Goal: Task Accomplishment & Management: Use online tool/utility

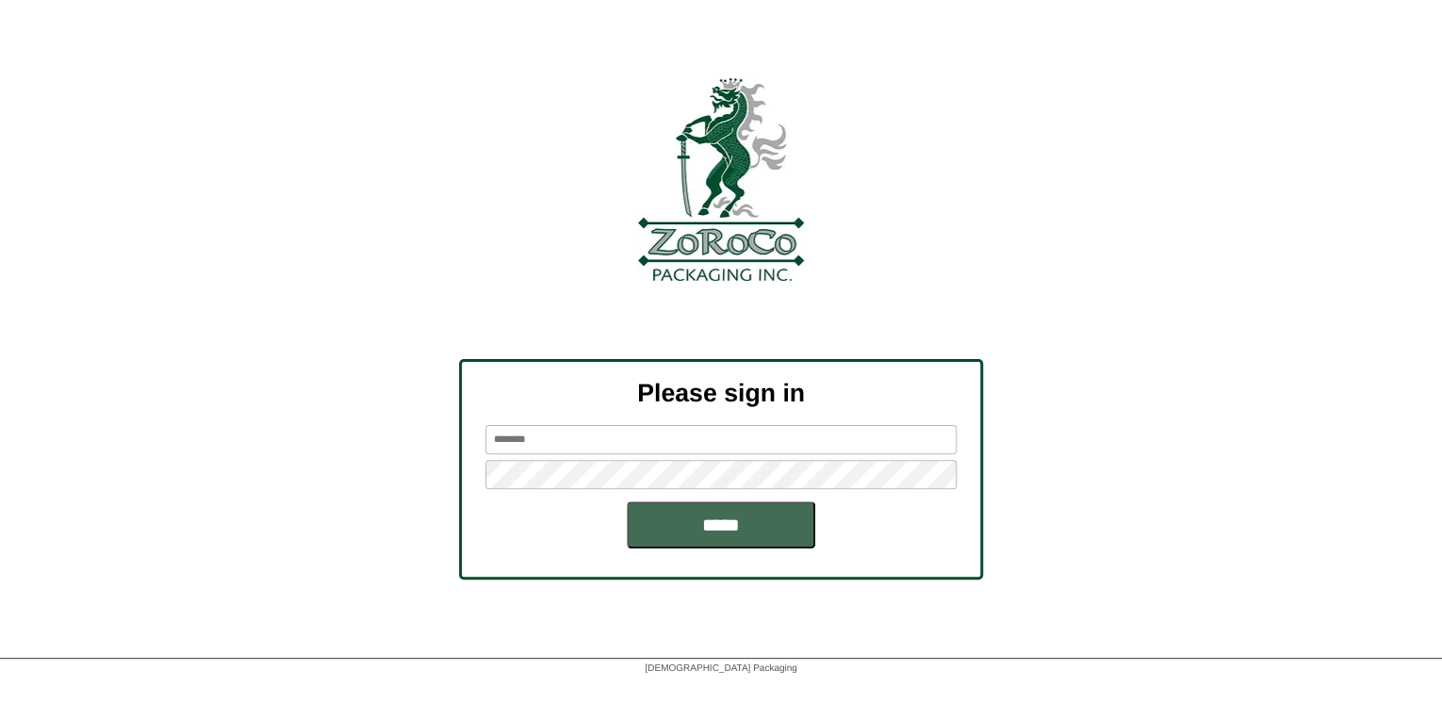
type input "*******"
click at [691, 544] on input "*****" at bounding box center [721, 524] width 188 height 47
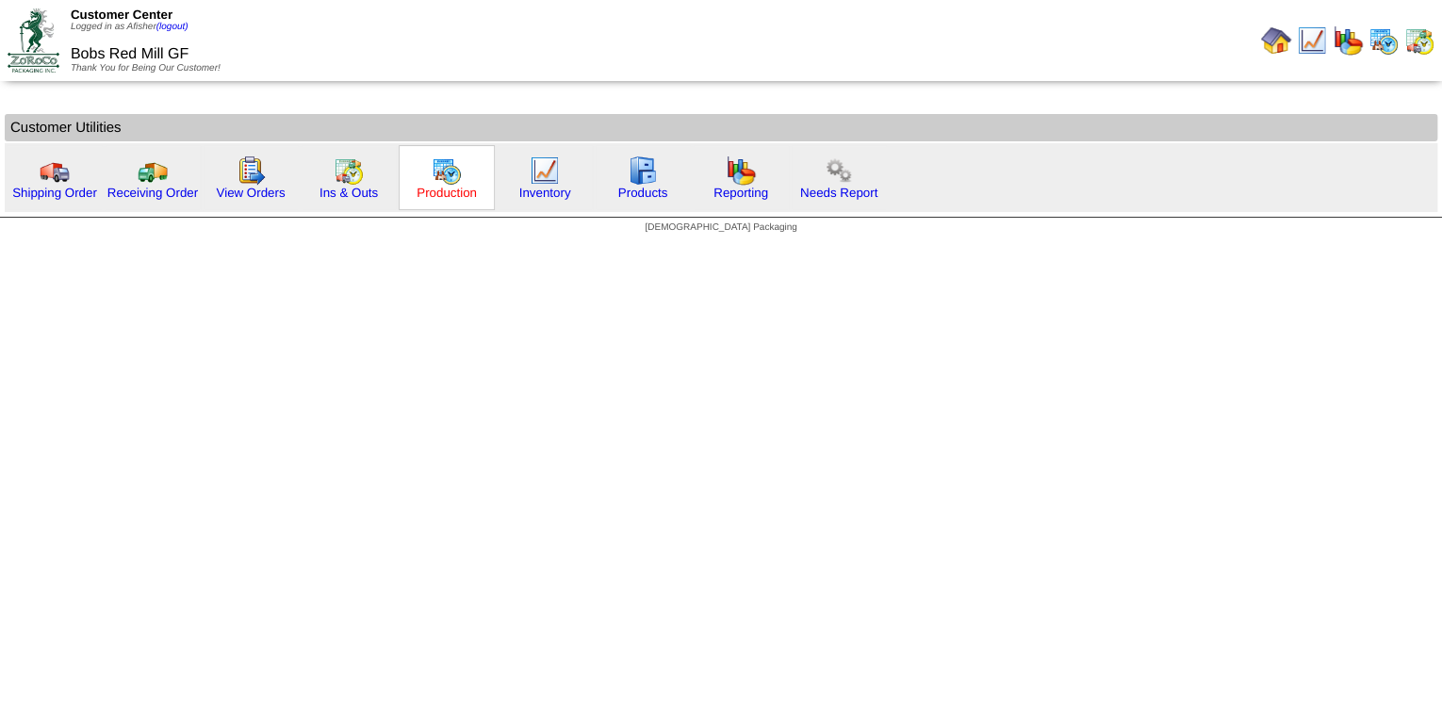
click at [453, 194] on link "Production" at bounding box center [447, 193] width 60 height 14
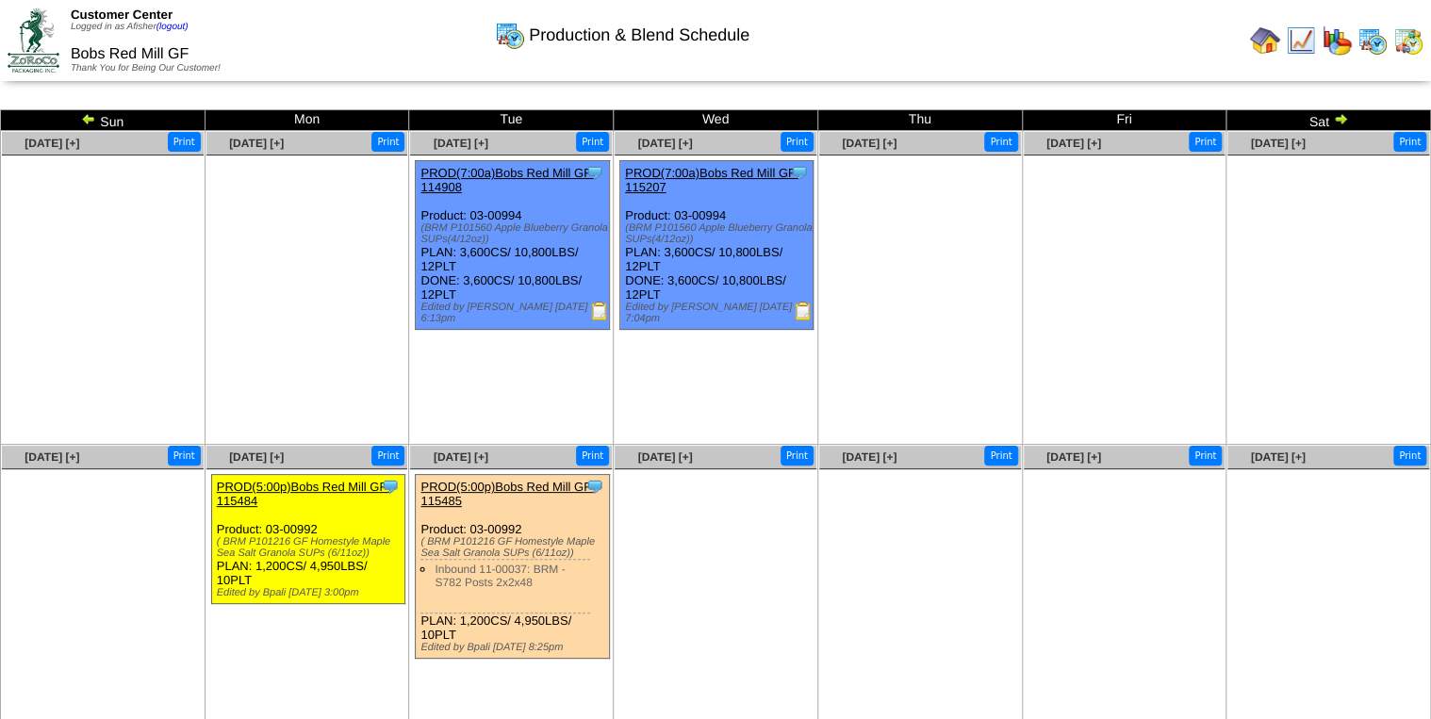
click at [598, 313] on img at bounding box center [599, 311] width 19 height 19
click at [803, 307] on img at bounding box center [803, 311] width 19 height 19
click at [1304, 45] on img at bounding box center [1300, 40] width 30 height 30
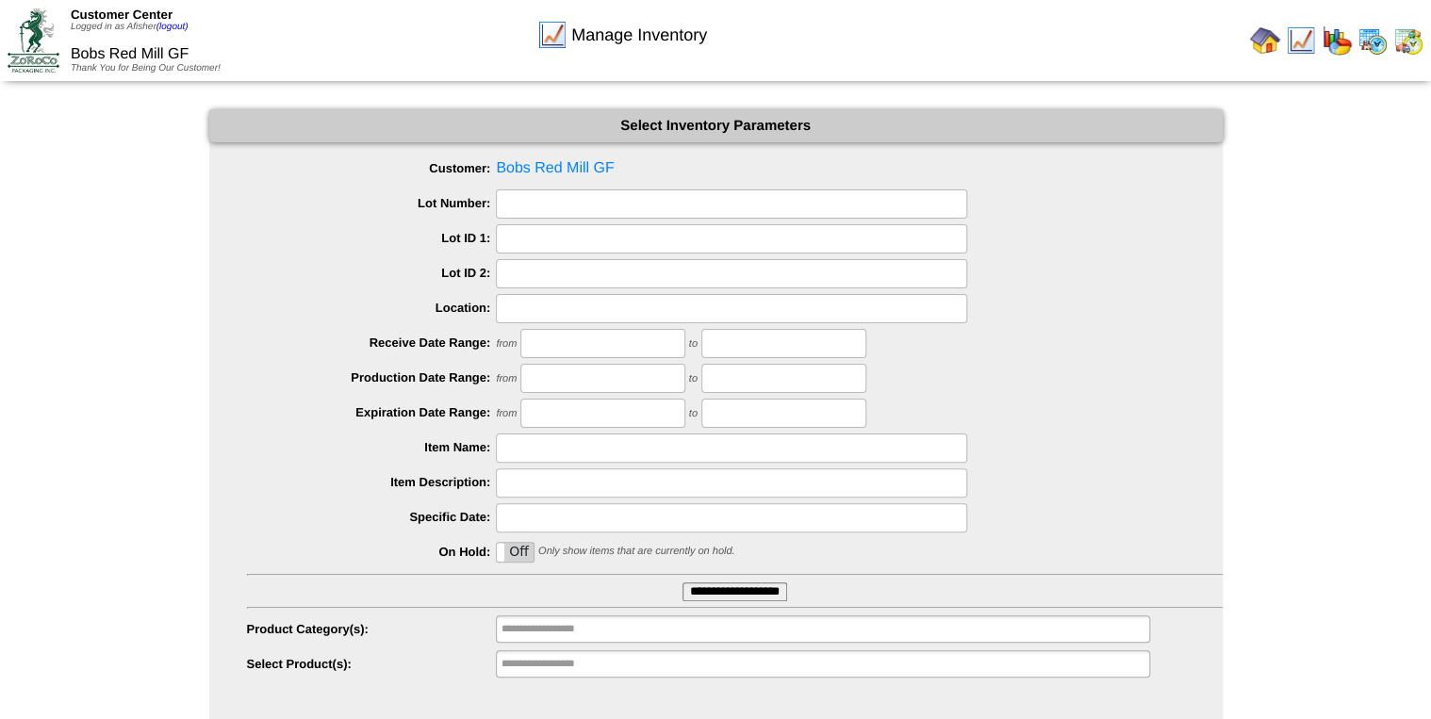
click at [754, 600] on input "**********" at bounding box center [734, 591] width 105 height 19
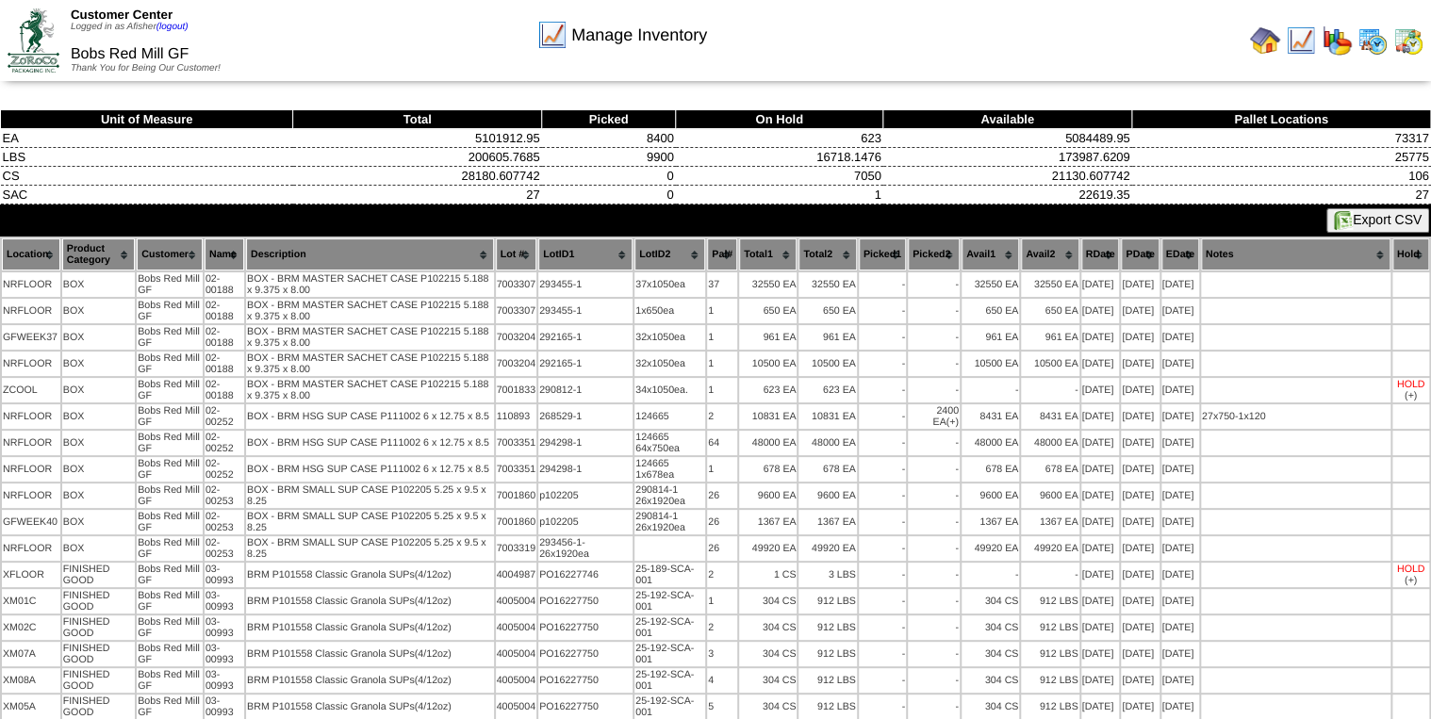
click at [1353, 222] on button "Export CSV" at bounding box center [1377, 220] width 103 height 25
click at [1376, 49] on img at bounding box center [1372, 40] width 30 height 30
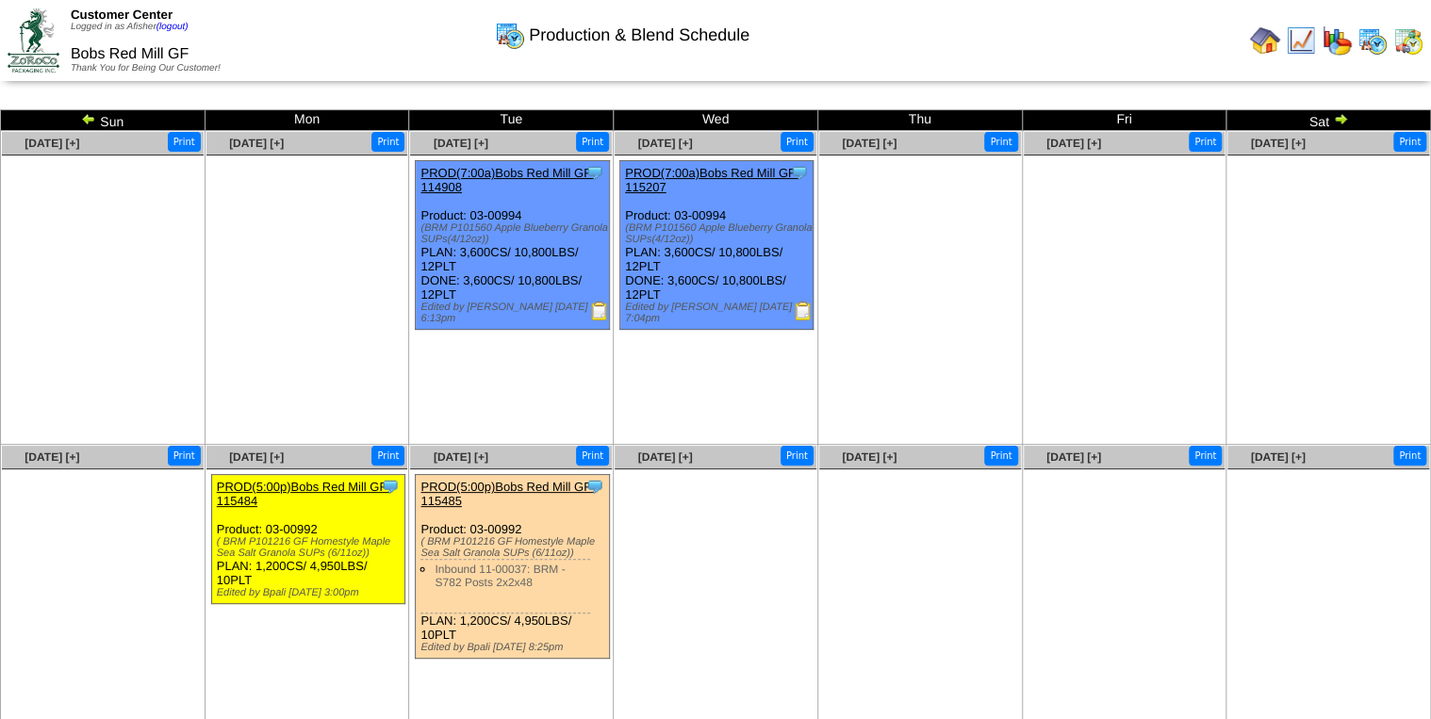
click at [85, 120] on img at bounding box center [88, 118] width 15 height 15
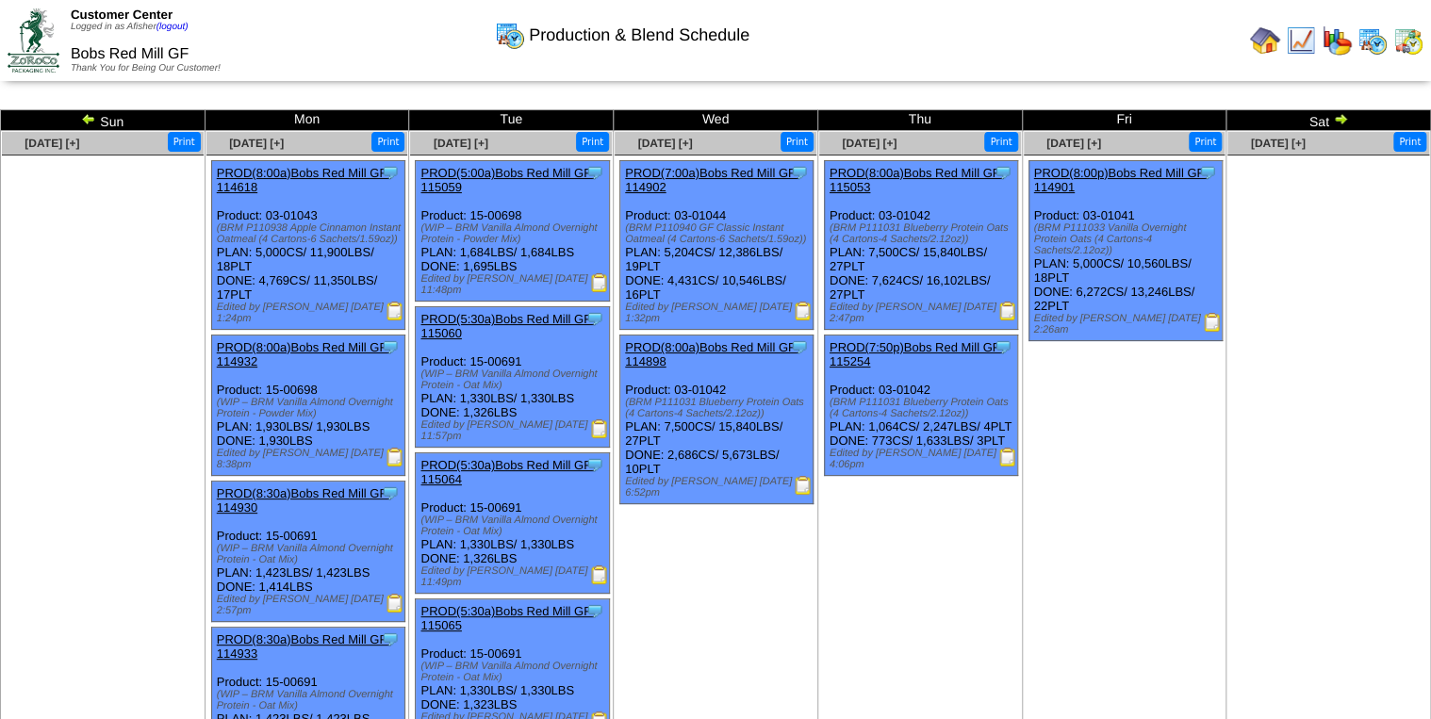
click at [1208, 313] on img at bounding box center [1212, 322] width 19 height 19
click at [1003, 466] on img at bounding box center [1007, 457] width 19 height 19
click at [1346, 117] on img at bounding box center [1340, 118] width 15 height 15
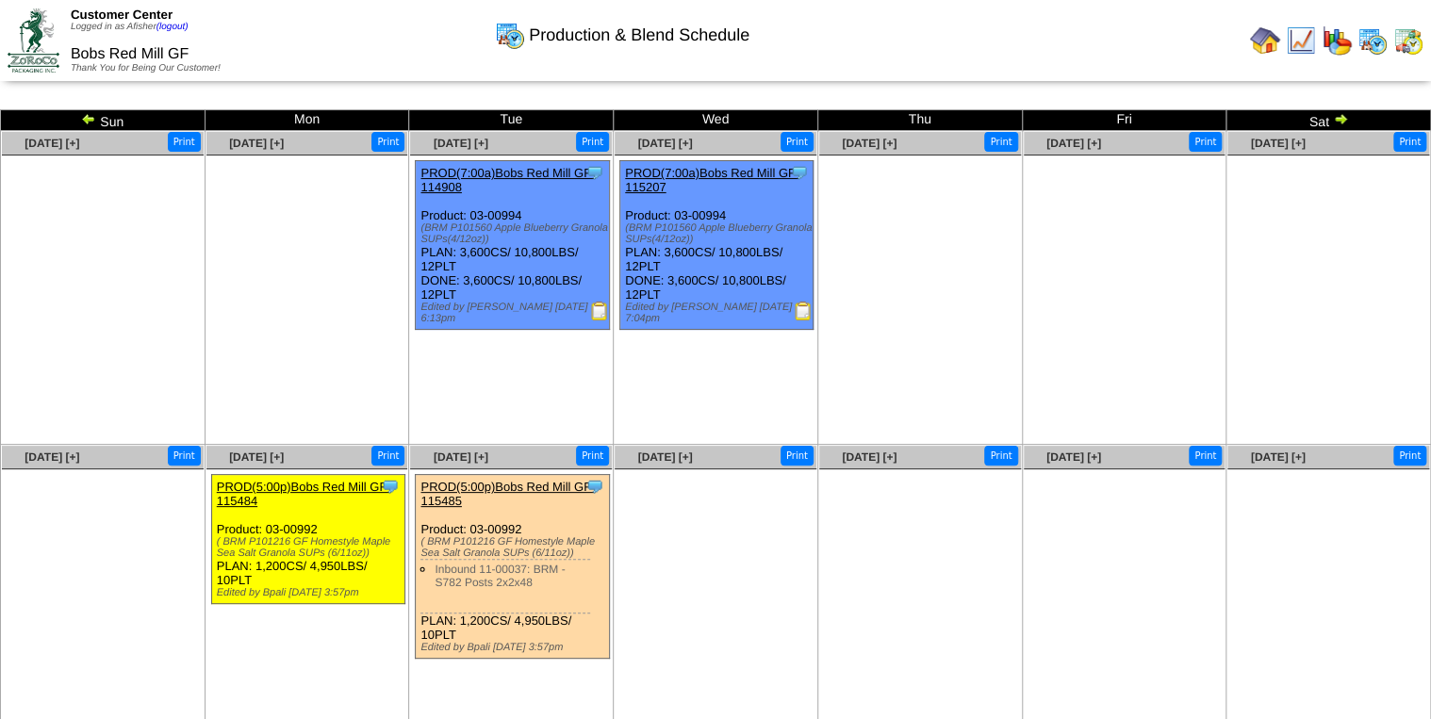
click at [1267, 41] on img at bounding box center [1265, 40] width 30 height 30
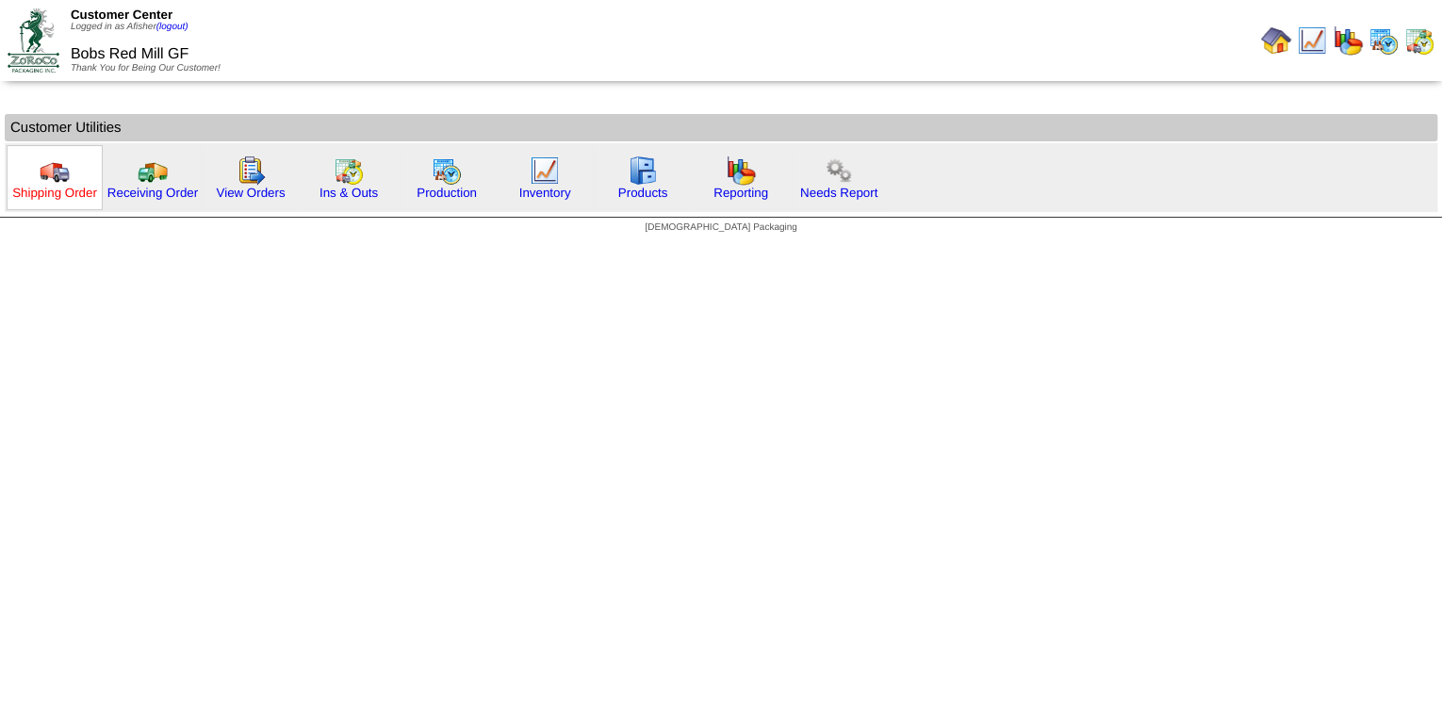
click at [68, 191] on link "Shipping Order" at bounding box center [54, 193] width 85 height 14
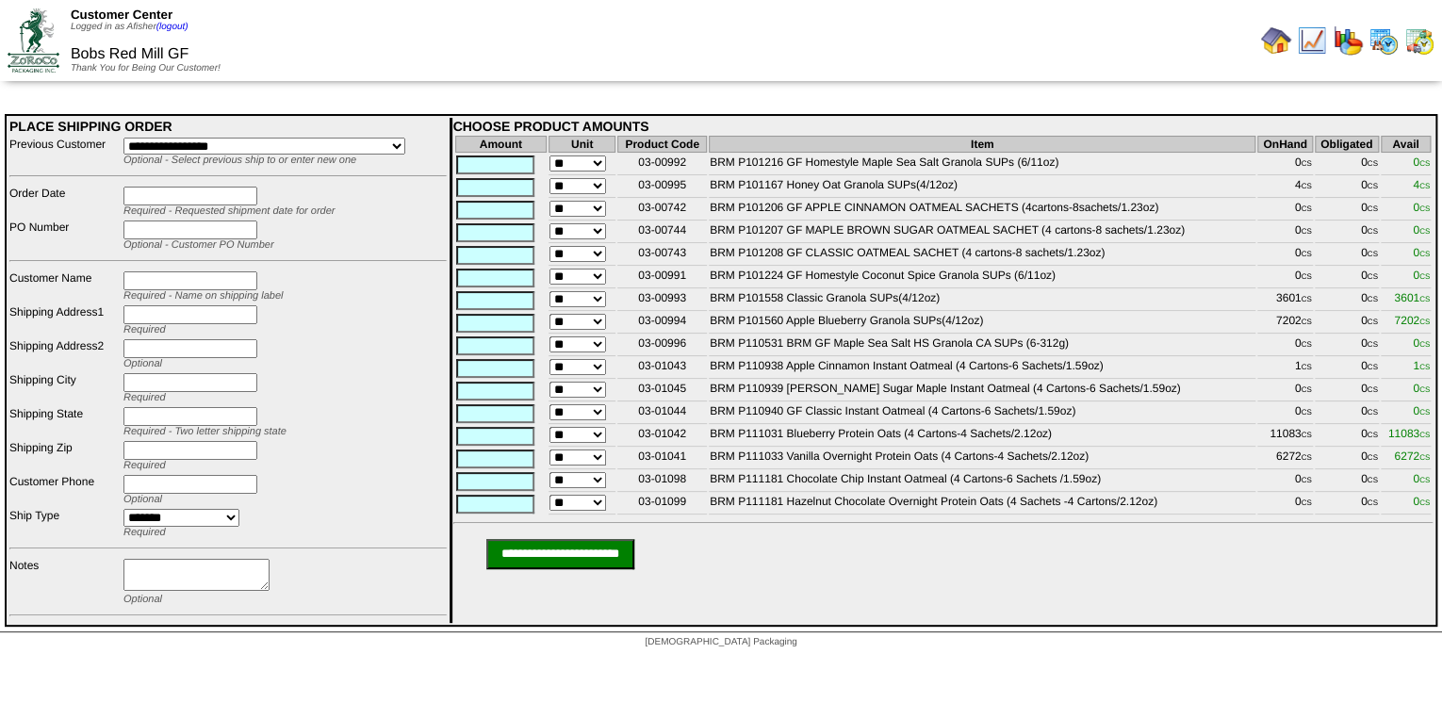
click at [1343, 339] on table "Amount Unit Product Code Item OnHand Obligated Avail ** 03-00992 BRM P101216 GF…" at bounding box center [943, 325] width 980 height 383
click at [1042, 311] on td "BRM P101558 Classic Granola SUPs(4/12oz)" at bounding box center [982, 300] width 547 height 21
drag, startPoint x: 741, startPoint y: 322, endPoint x: 730, endPoint y: 324, distance: 10.5
click at [730, 324] on td "BRM P101560 Apple Blueberry Granola SUPs(4/12oz)" at bounding box center [982, 323] width 547 height 21
click at [929, 316] on table "Amount Unit Product Code Item OnHand Obligated Avail ** 03-00992 BRM P101216 GF…" at bounding box center [943, 325] width 980 height 383
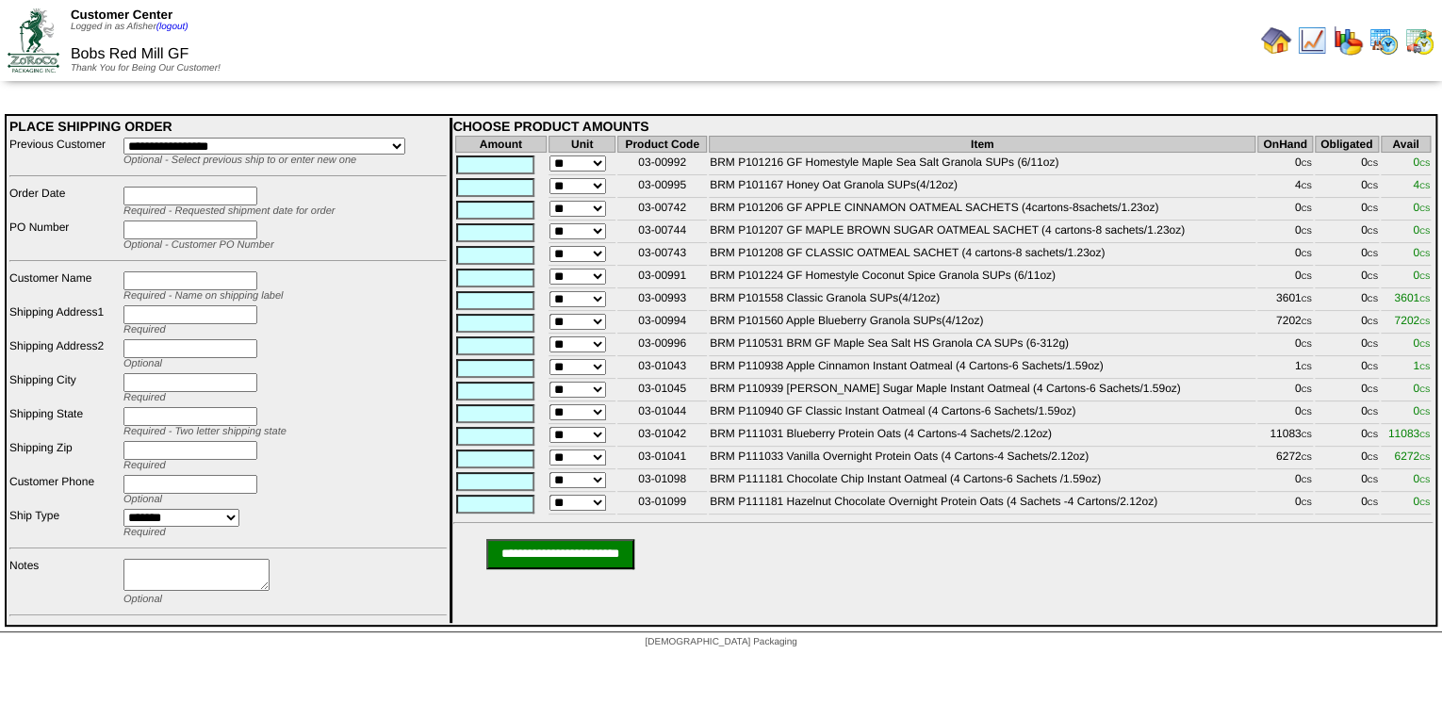
drag, startPoint x: 929, startPoint y: 316, endPoint x: 1040, endPoint y: 330, distance: 112.1
click at [1040, 330] on td "BRM P101560 Apple Blueberry Granola SUPs(4/12oz)" at bounding box center [982, 323] width 547 height 21
drag, startPoint x: 1087, startPoint y: 430, endPoint x: 1037, endPoint y: 430, distance: 49.9
click at [1078, 424] on td "BRM P110940 GF Classic Instant Oatmeal (4 Cartons-6 Sachets/1.59oz)" at bounding box center [982, 413] width 547 height 21
click at [1381, 42] on img at bounding box center [1383, 40] width 30 height 30
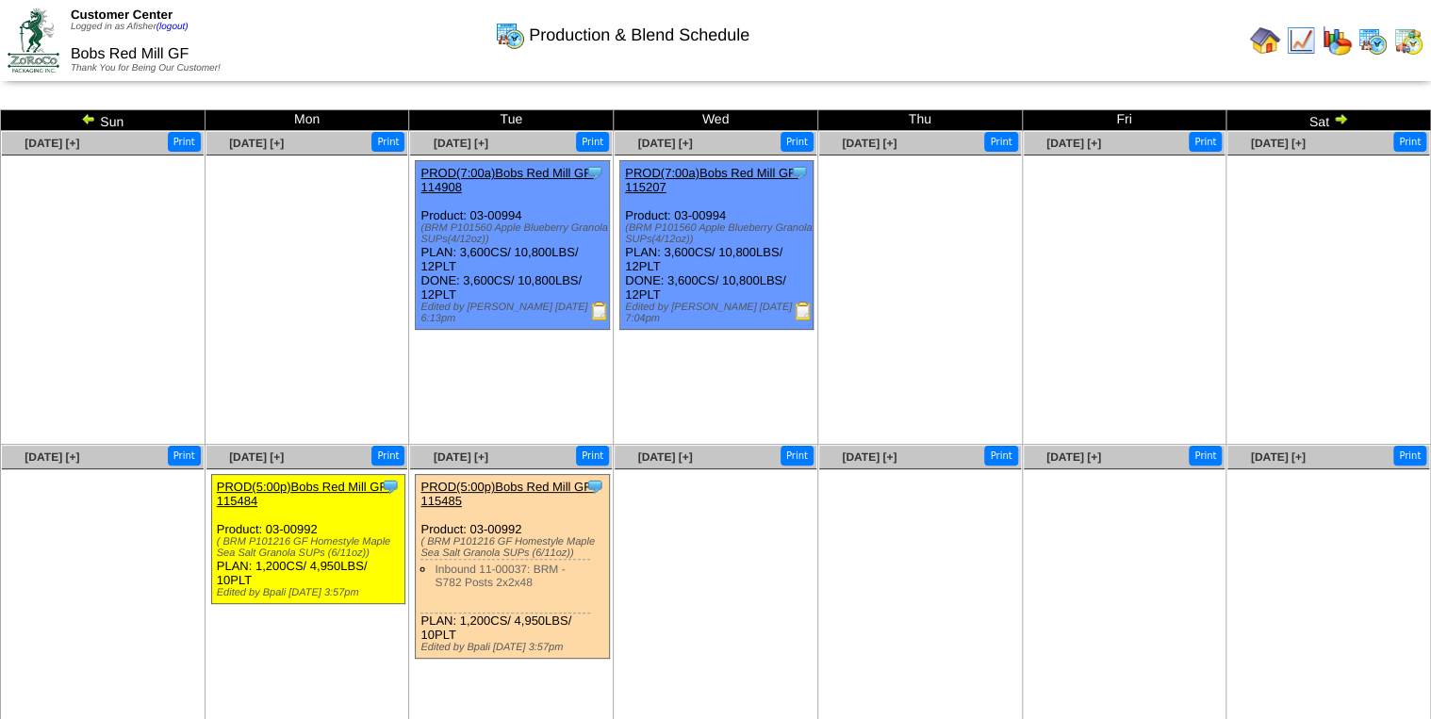
click at [1338, 118] on img at bounding box center [1340, 118] width 15 height 15
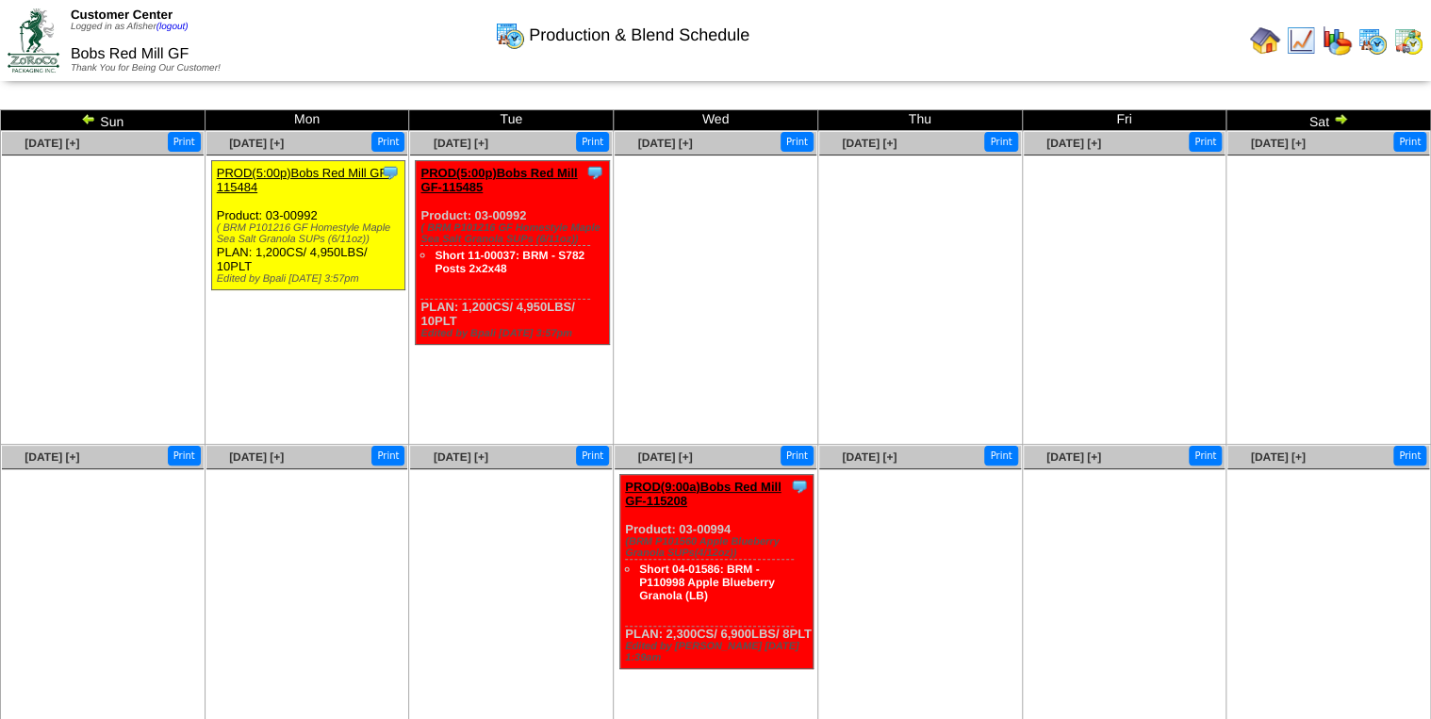
click at [90, 121] on img at bounding box center [88, 118] width 15 height 15
